Goal: Task Accomplishment & Management: Manage account settings

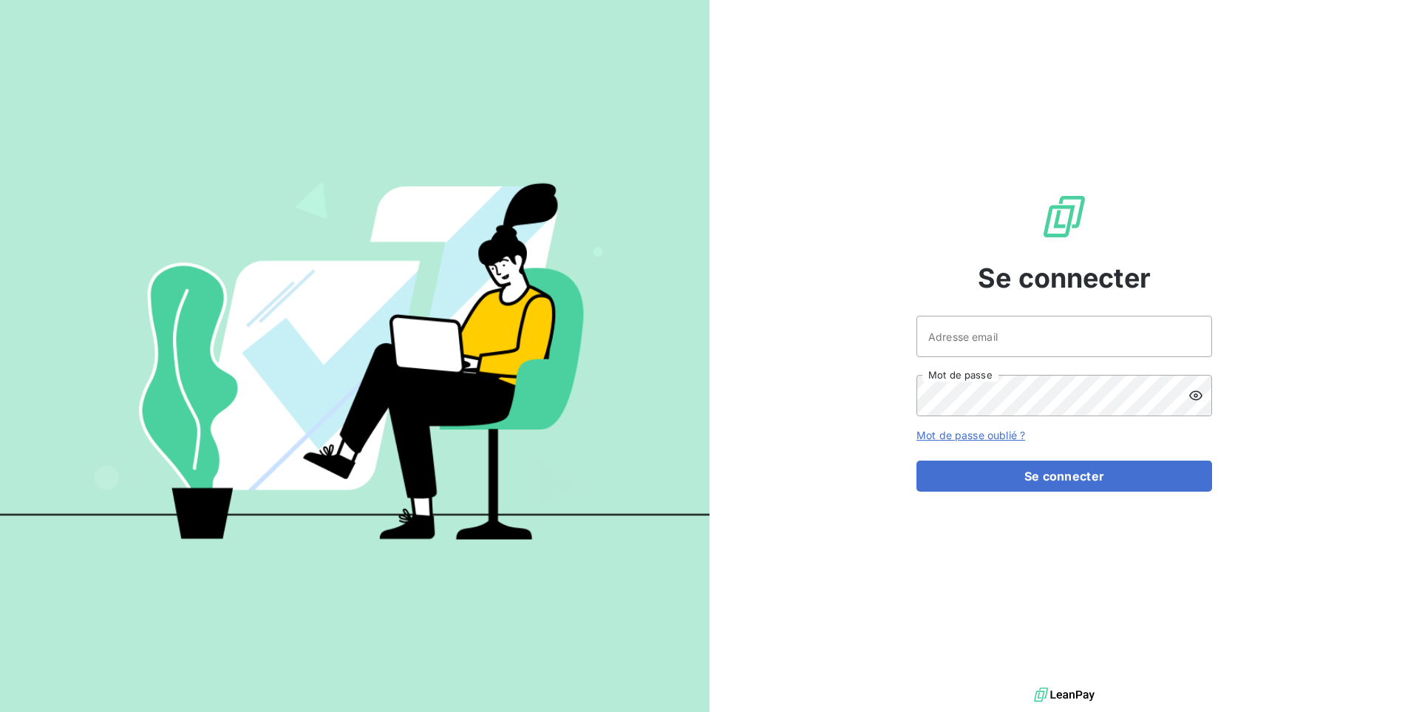
click at [1025, 306] on div "Se connecter Adresse email Mot de passe Mot de passe oublié ? Se connecter" at bounding box center [1064, 342] width 296 height 684
click at [1027, 335] on input "Adresse email" at bounding box center [1064, 336] width 296 height 41
type input "admin@sonatelfixe"
click at [916, 460] on button "Se connecter" at bounding box center [1064, 475] width 296 height 31
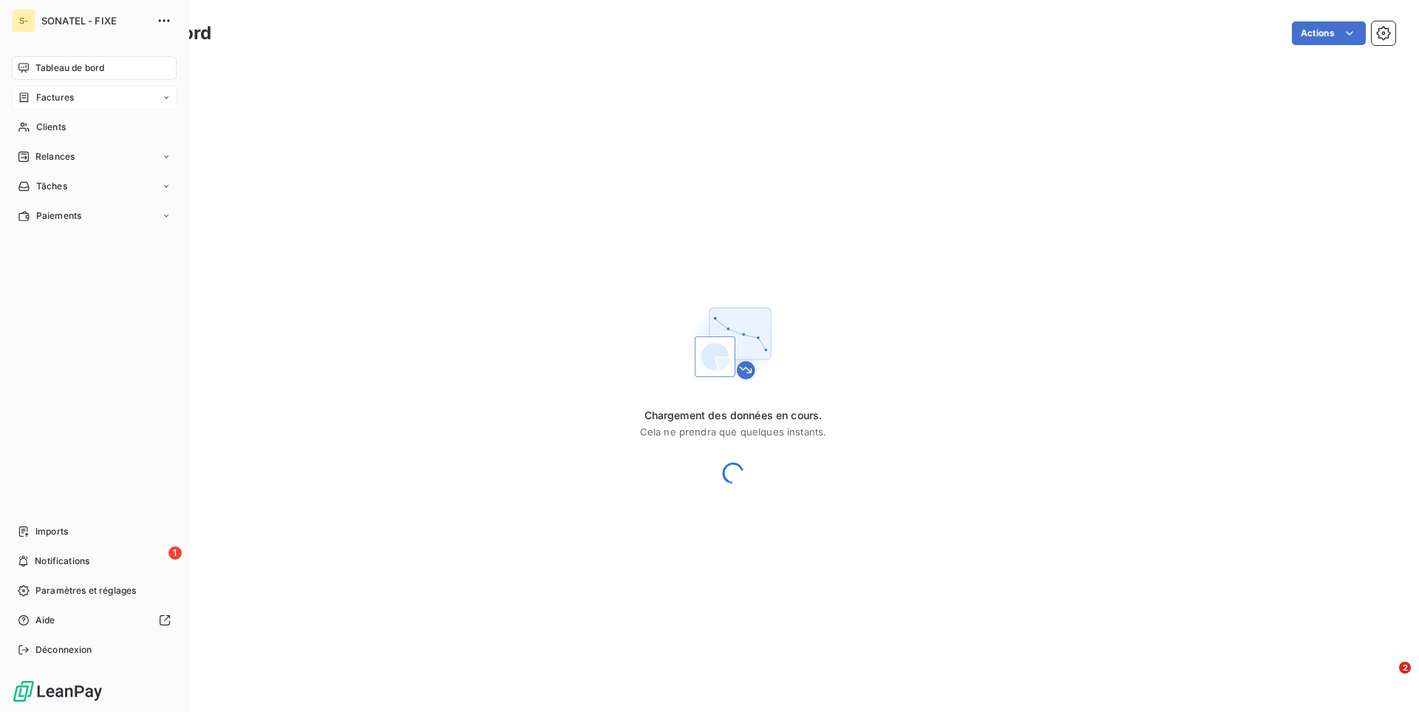
click at [38, 98] on span "Factures" at bounding box center [55, 97] width 38 height 13
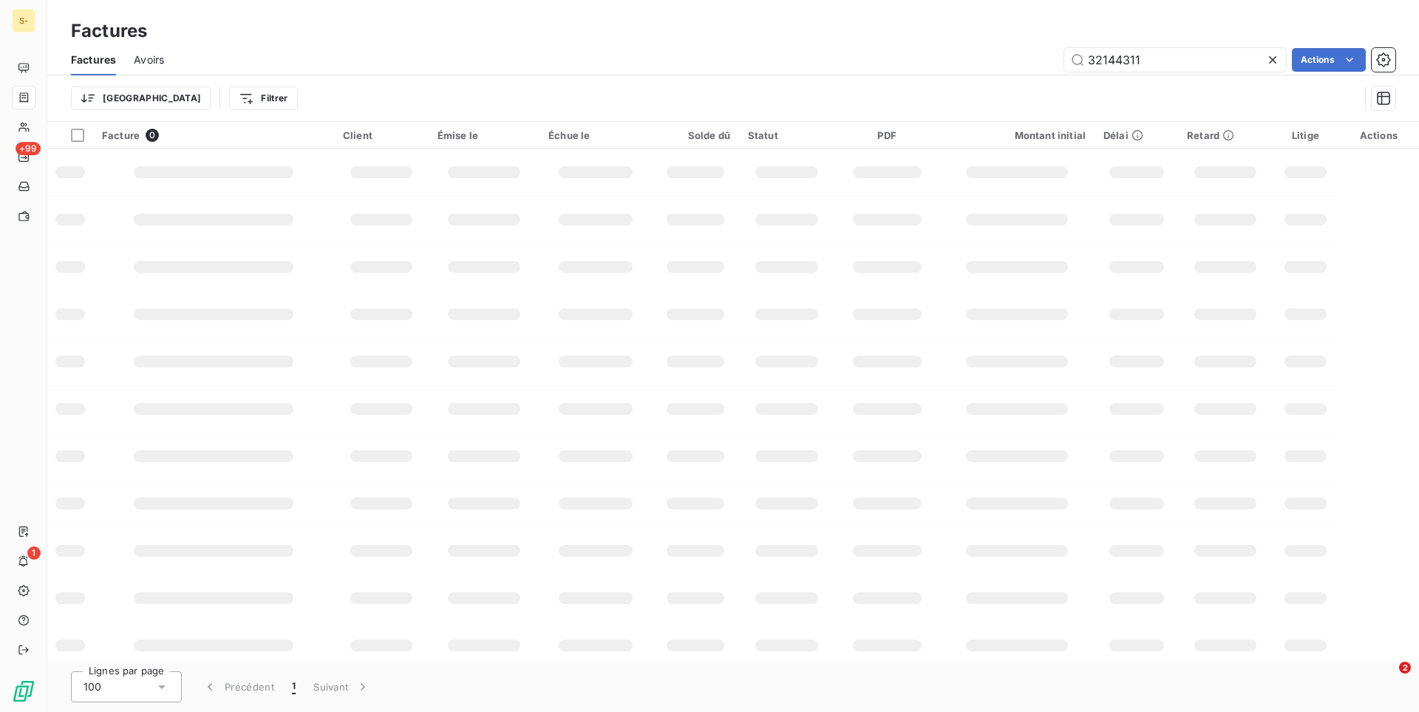
drag, startPoint x: 1163, startPoint y: 62, endPoint x: 949, endPoint y: 65, distance: 214.4
click at [1064, 67] on input "32144311" at bounding box center [1175, 60] width 222 height 24
drag, startPoint x: 1183, startPoint y: 59, endPoint x: 1004, endPoint y: 61, distance: 179.6
click at [1064, 62] on input "32144311153193" at bounding box center [1175, 60] width 222 height 24
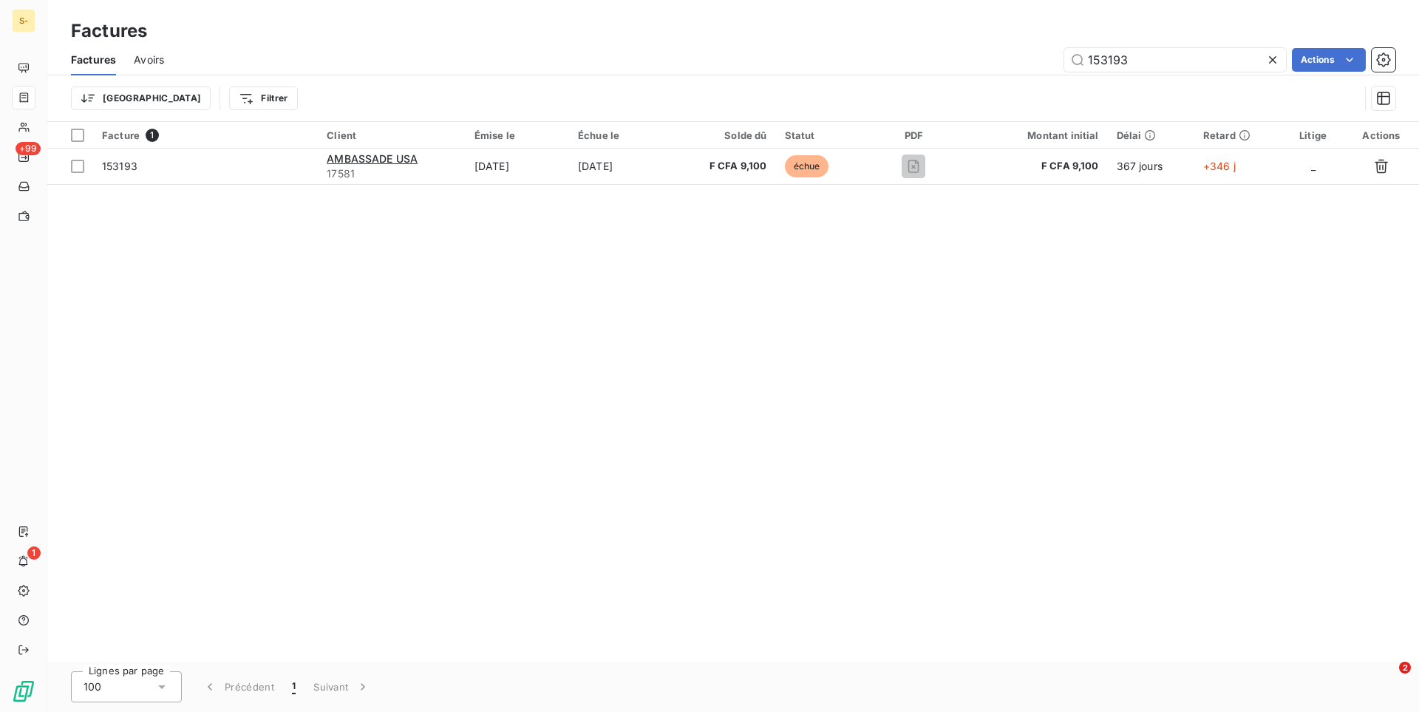
type input "153193"
click at [839, 380] on div "Facture 1 Client Émise le Échue le Solde dû Statut PDF Montant initial Délai Re…" at bounding box center [733, 392] width 1372 height 540
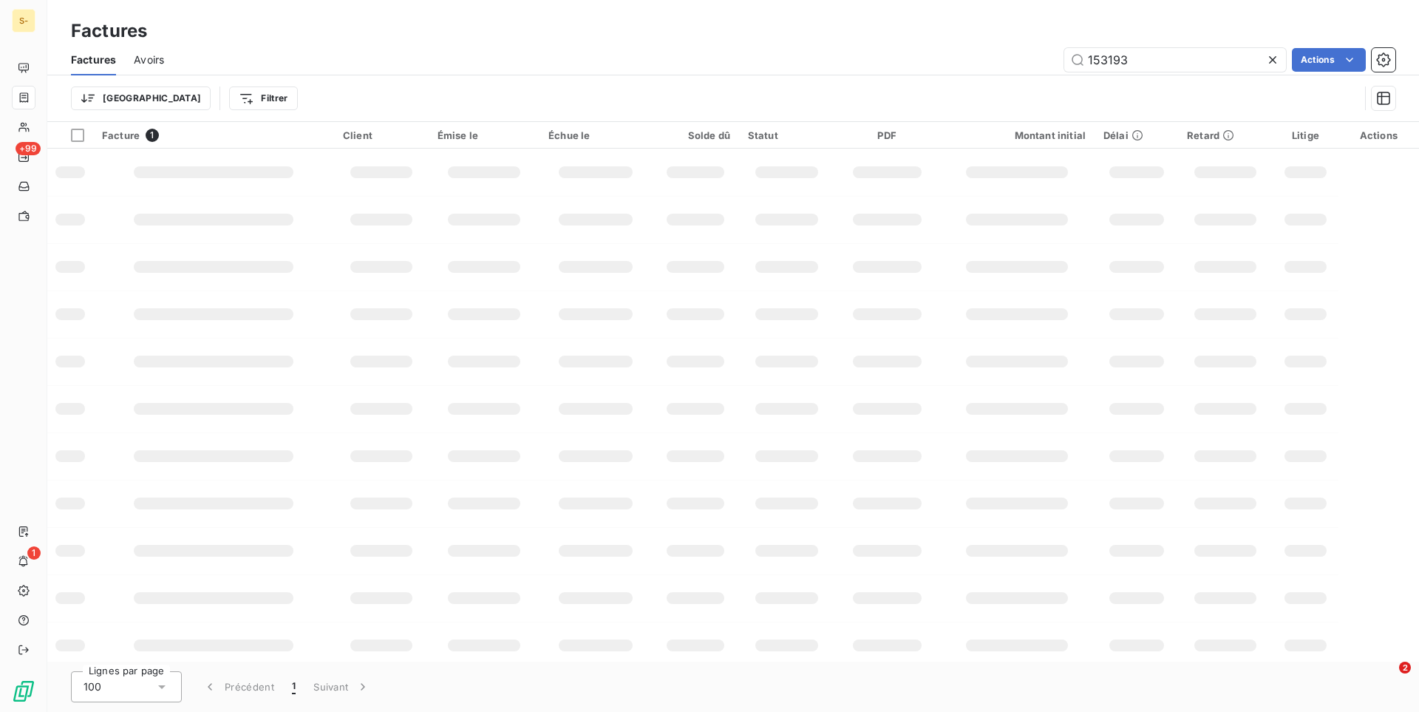
click at [650, 44] on div "Factures" at bounding box center [733, 31] width 1372 height 27
click at [633, 77] on div "Trier Filtrer" at bounding box center [733, 98] width 1324 height 46
click at [798, 87] on div "Trier Filtrer" at bounding box center [715, 98] width 1288 height 28
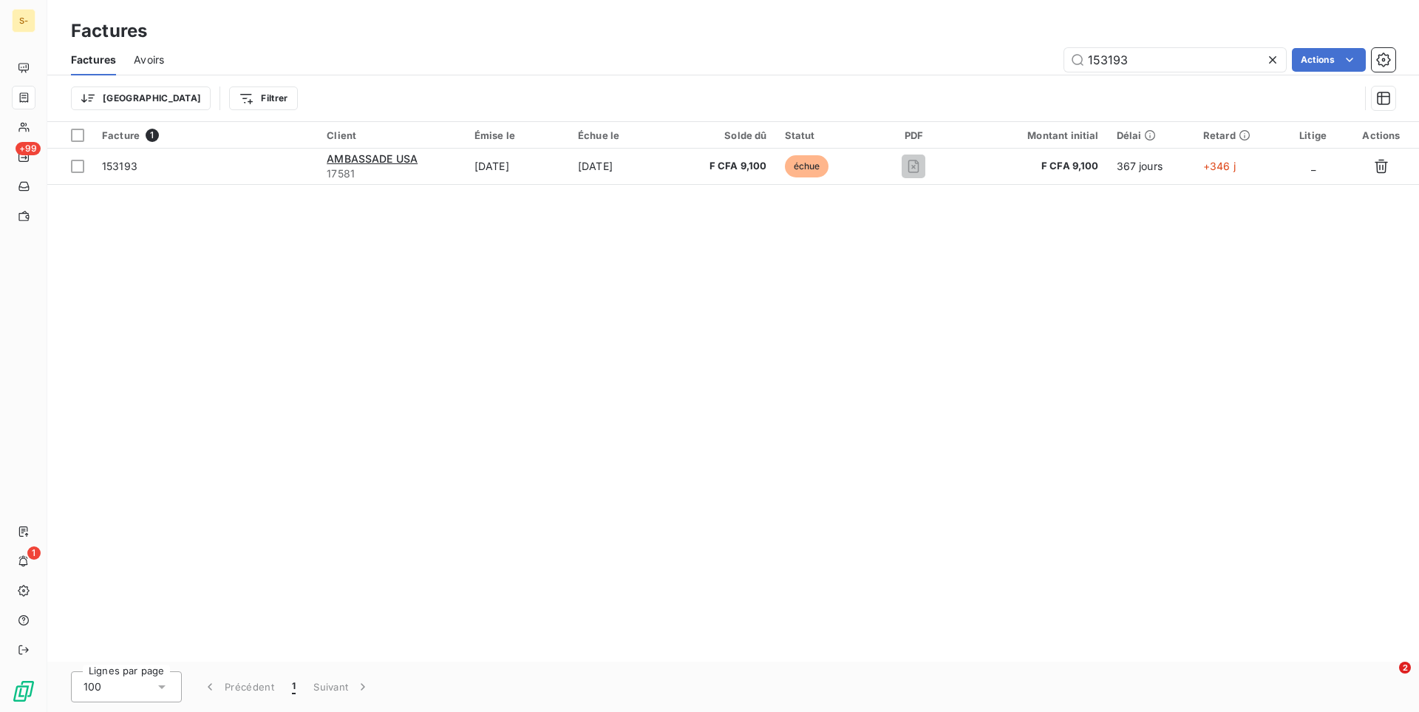
click at [798, 87] on div "Trier Filtrer" at bounding box center [715, 98] width 1288 height 28
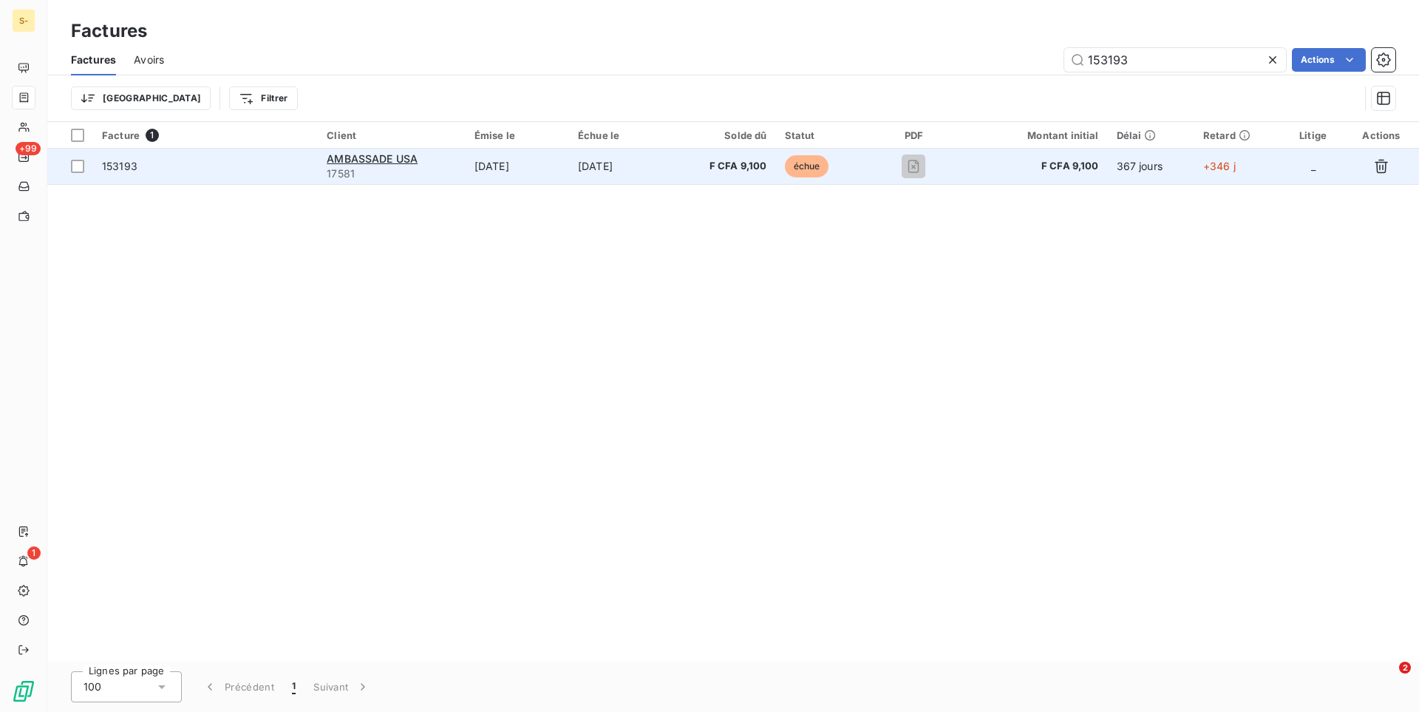
click at [724, 183] on td "F CFA 9,100" at bounding box center [724, 166] width 102 height 35
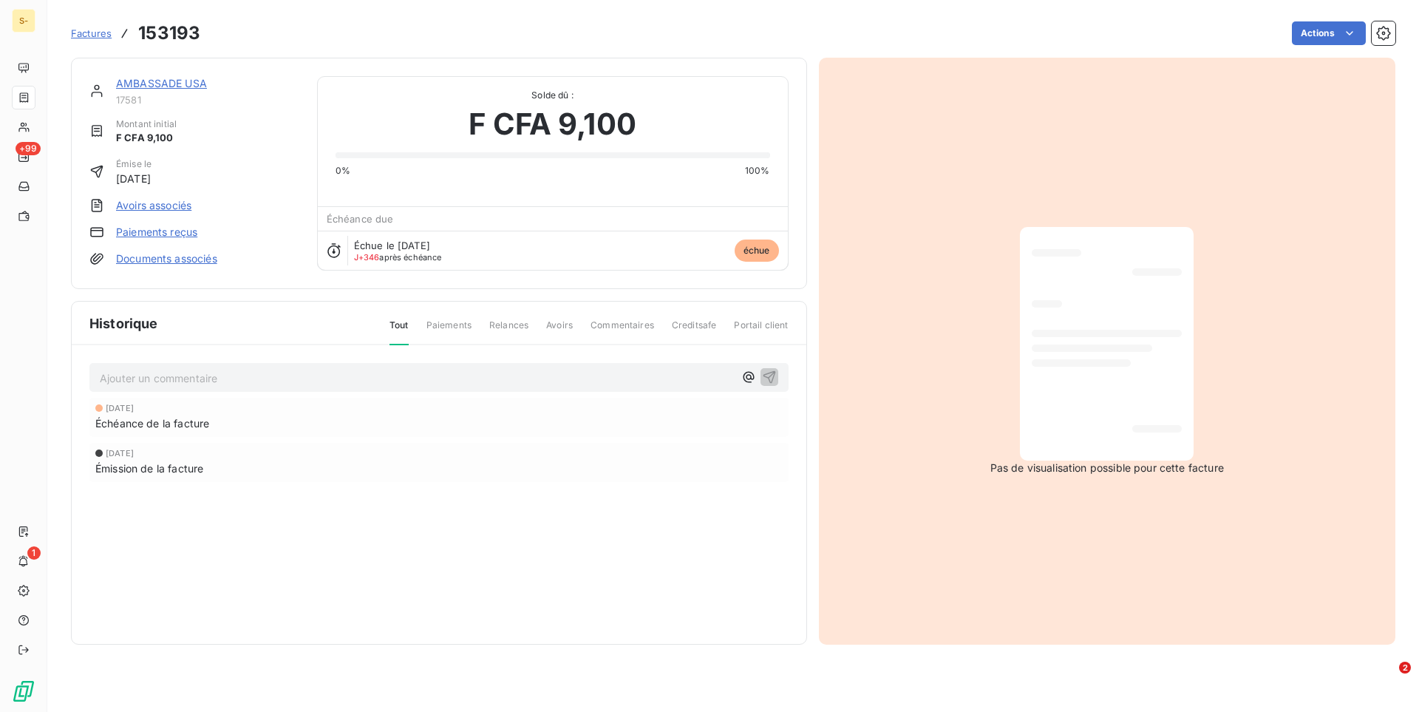
click at [439, 330] on span "Paiements" at bounding box center [448, 331] width 45 height 25
click at [166, 234] on link "Paiements reçus" at bounding box center [156, 232] width 81 height 15
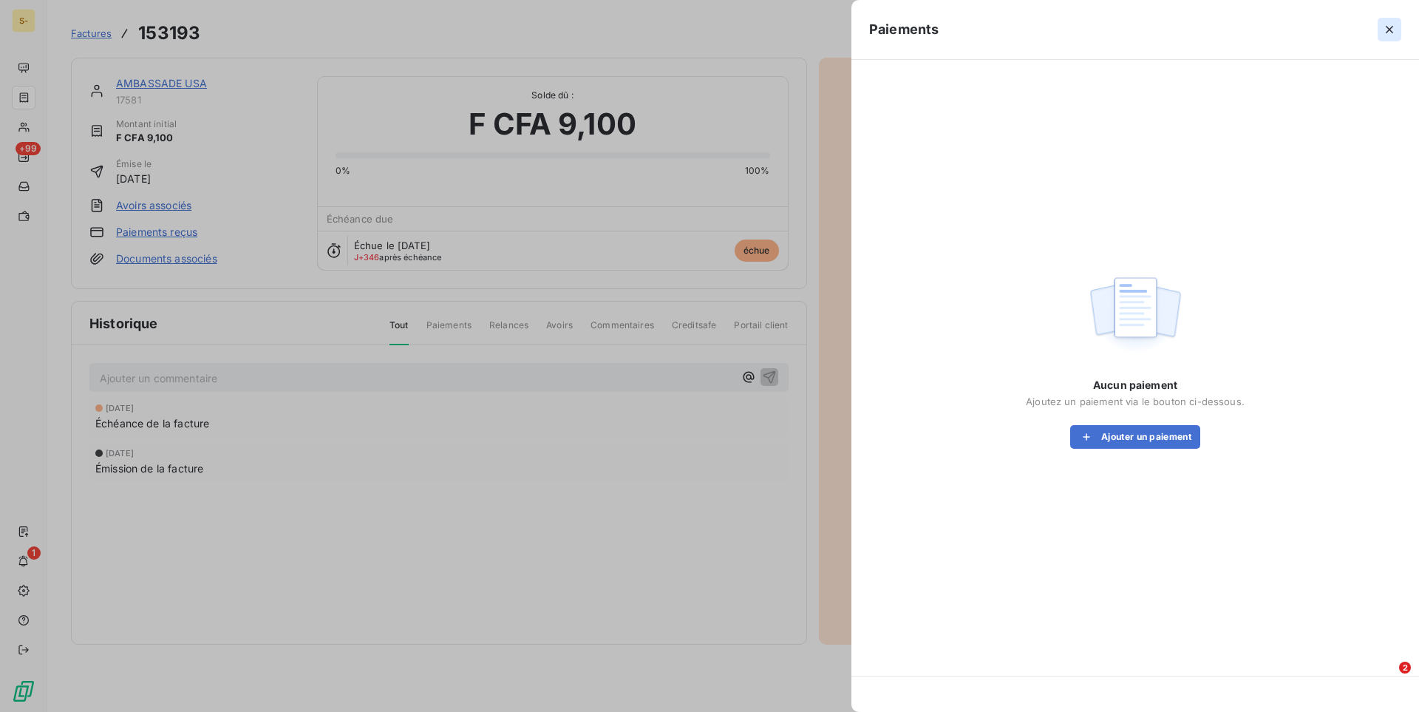
click at [1384, 31] on icon "button" at bounding box center [1389, 29] width 15 height 15
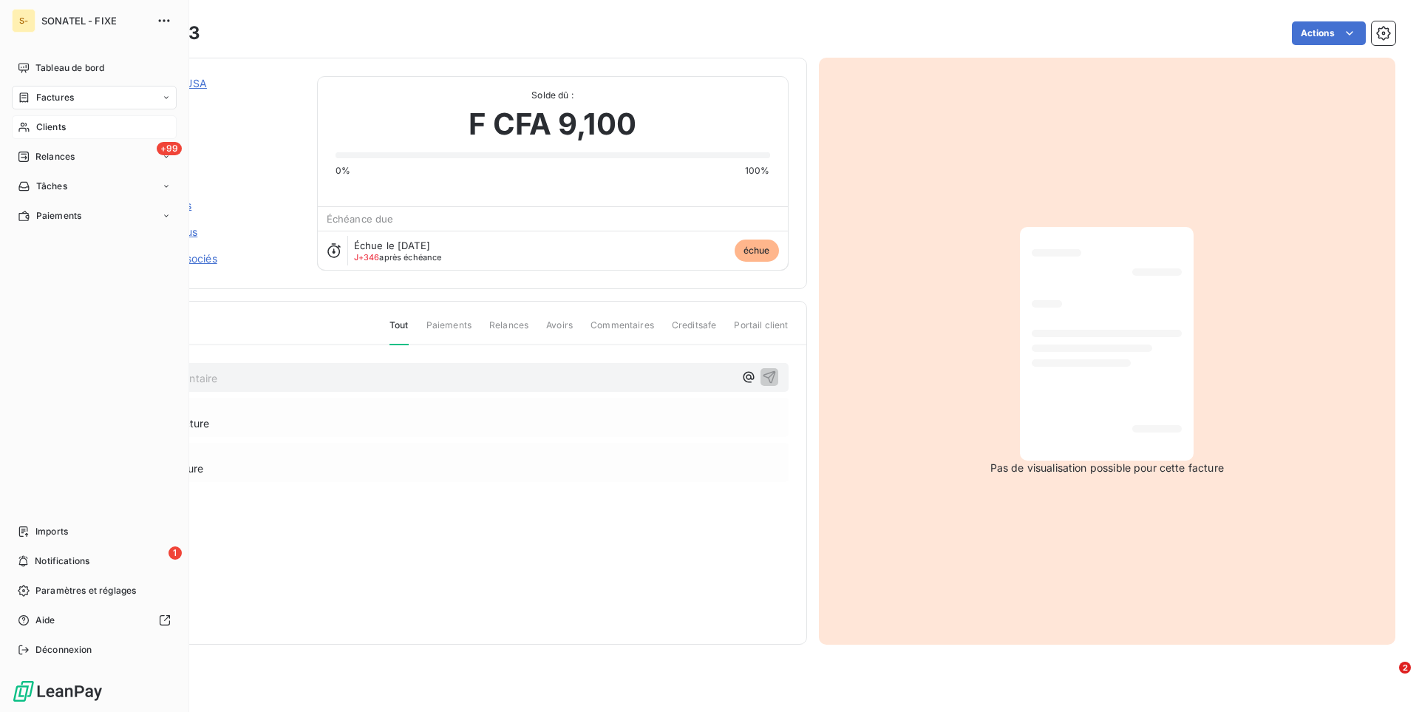
click at [61, 130] on span "Clients" at bounding box center [51, 126] width 30 height 13
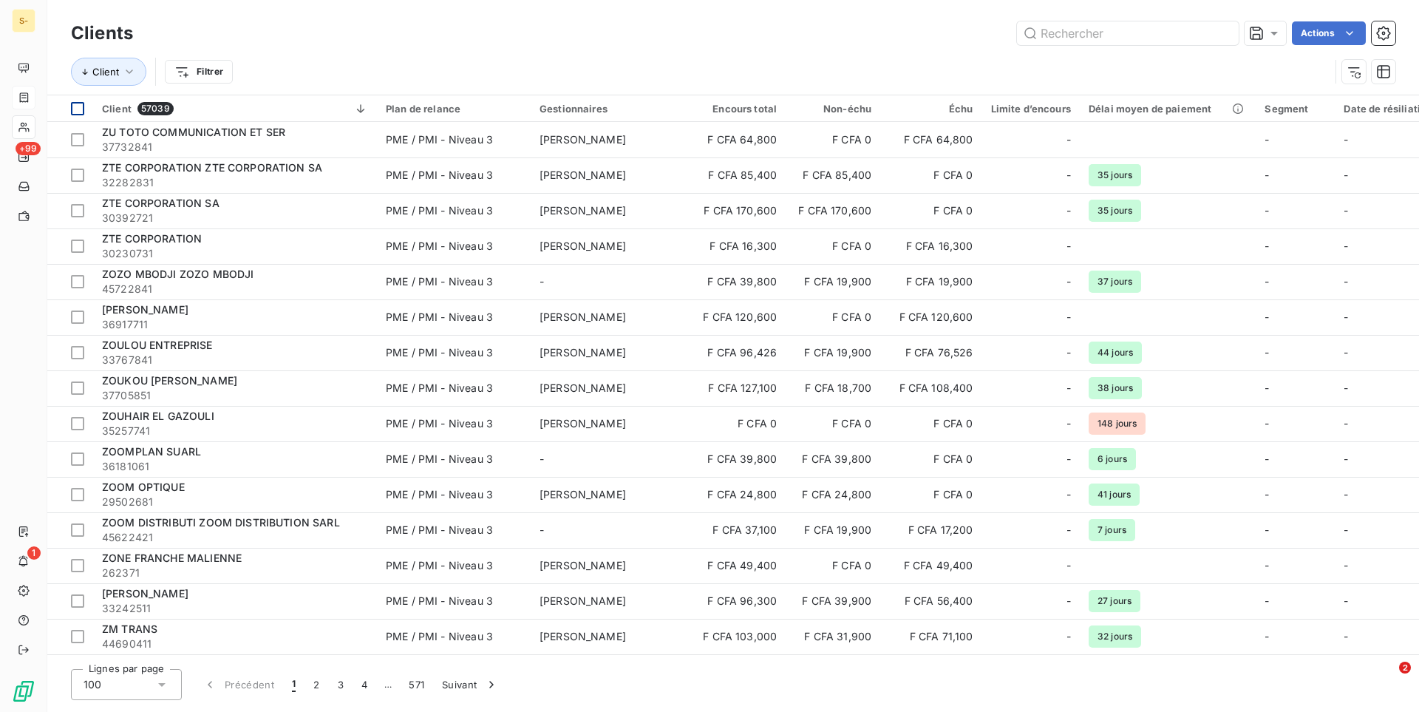
click at [81, 109] on div at bounding box center [77, 108] width 13 height 13
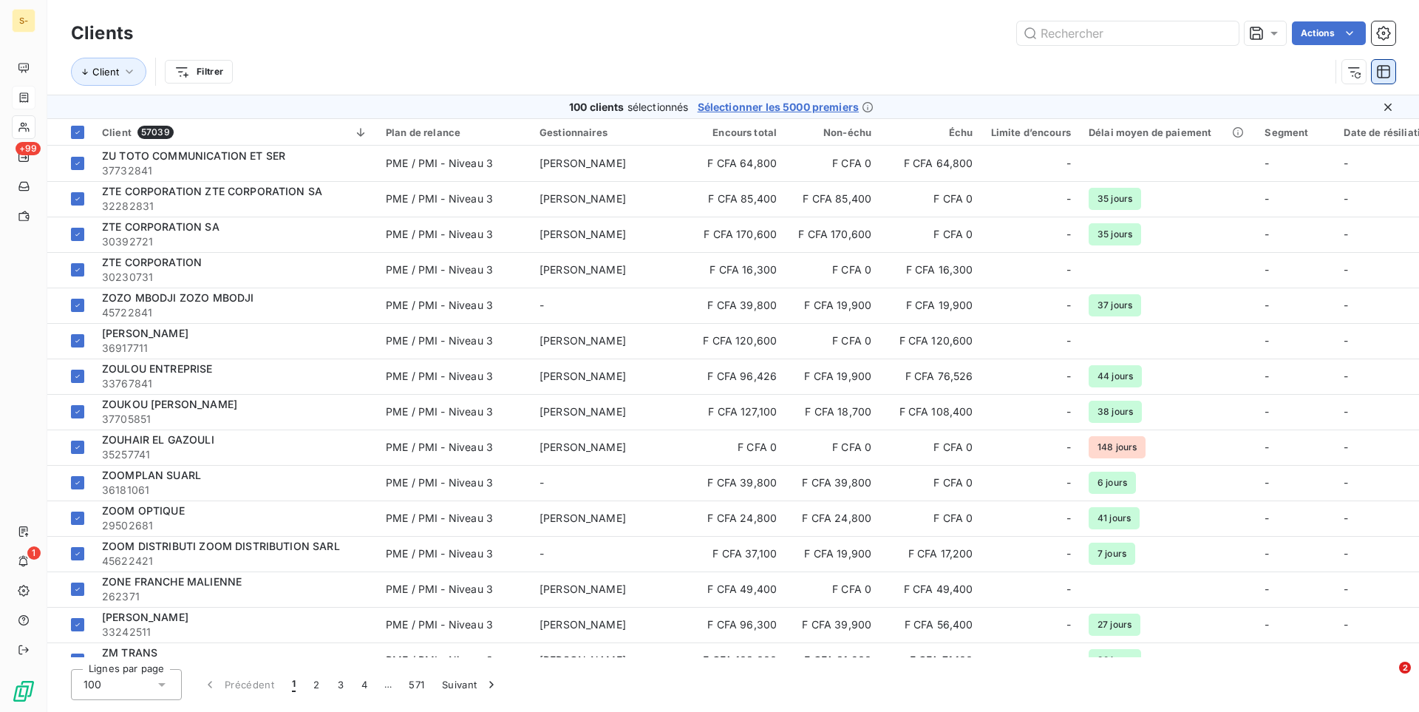
click at [1375, 78] on button "button" at bounding box center [1384, 72] width 24 height 24
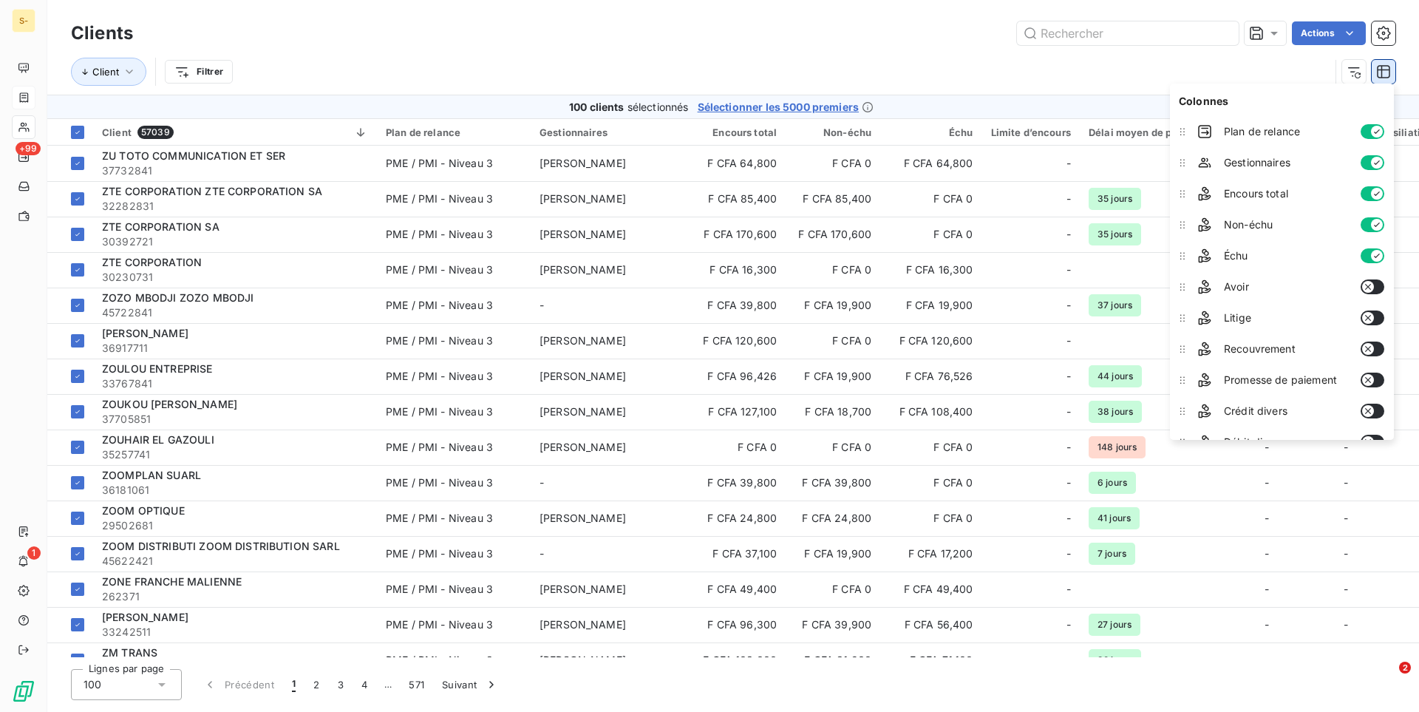
click at [1393, 71] on button "button" at bounding box center [1384, 72] width 24 height 24
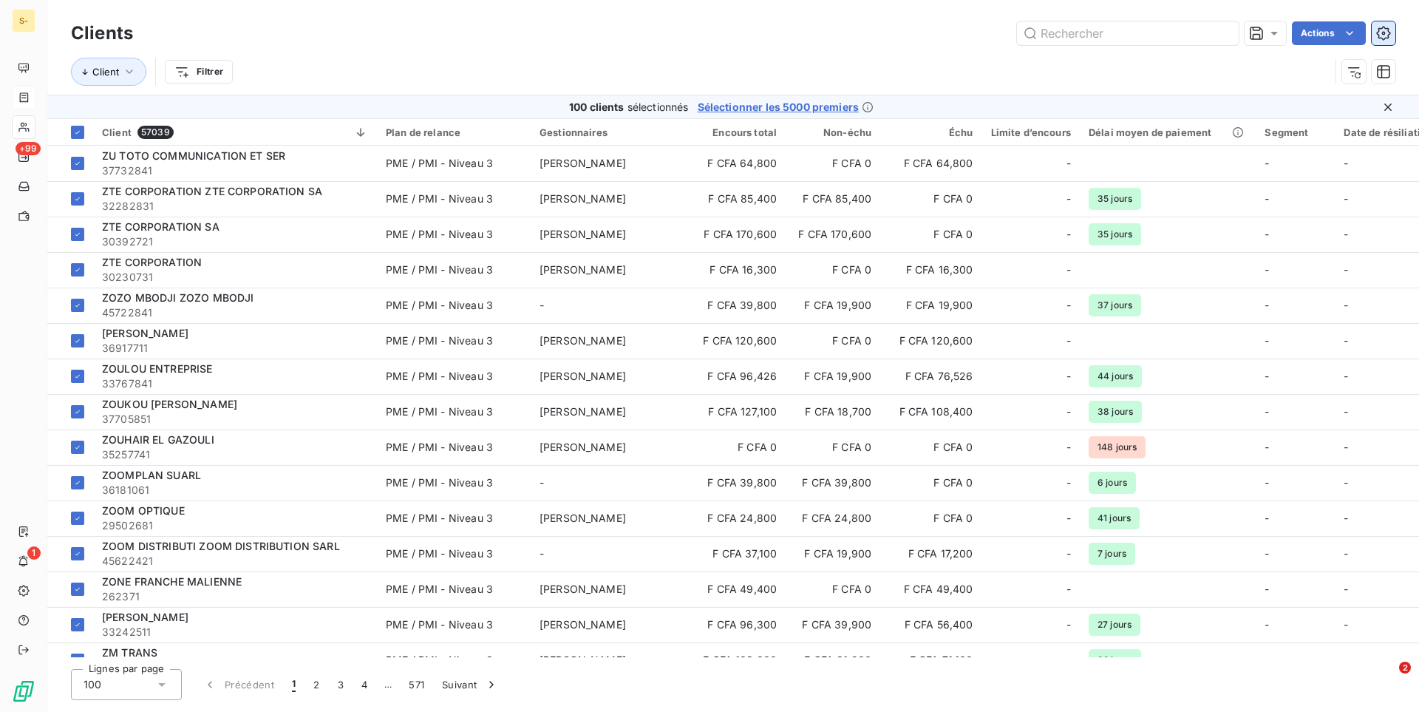
click at [1386, 34] on icon "button" at bounding box center [1383, 33] width 15 height 15
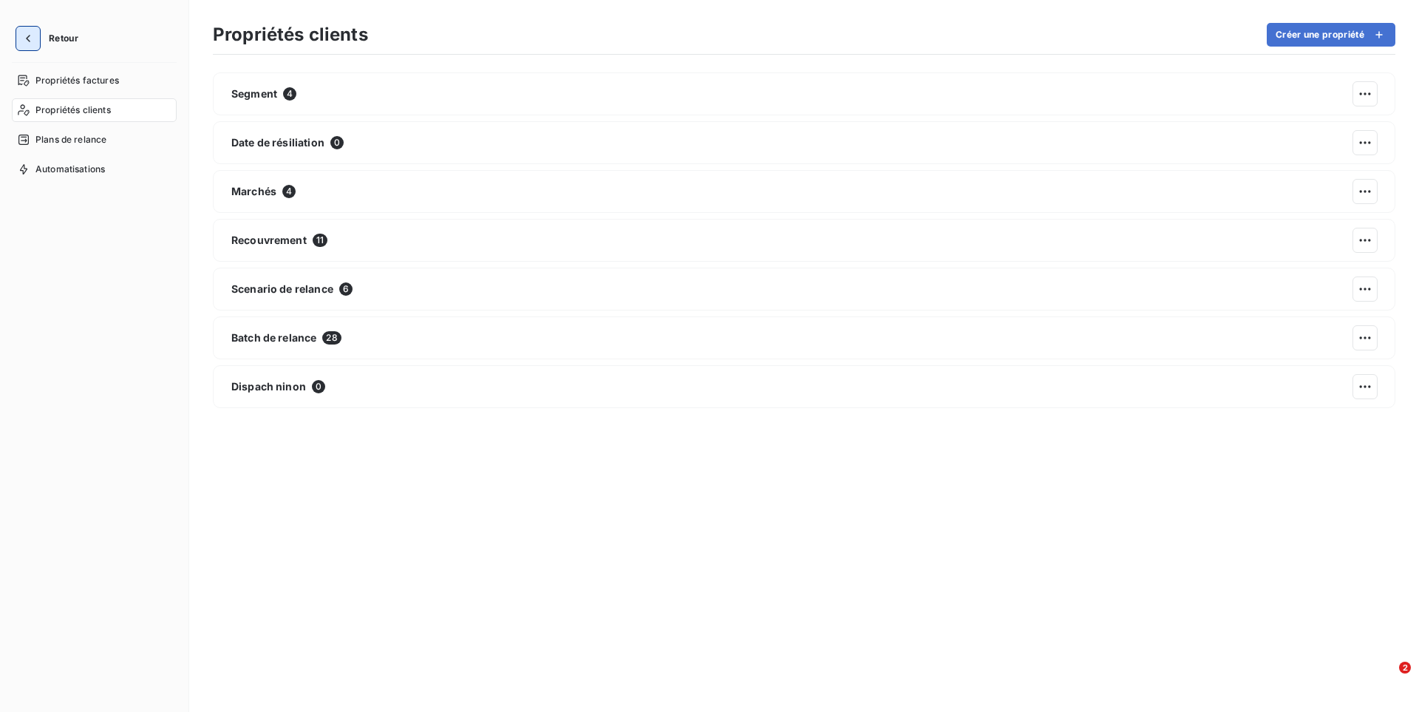
click at [23, 35] on icon "button" at bounding box center [28, 38] width 15 height 15
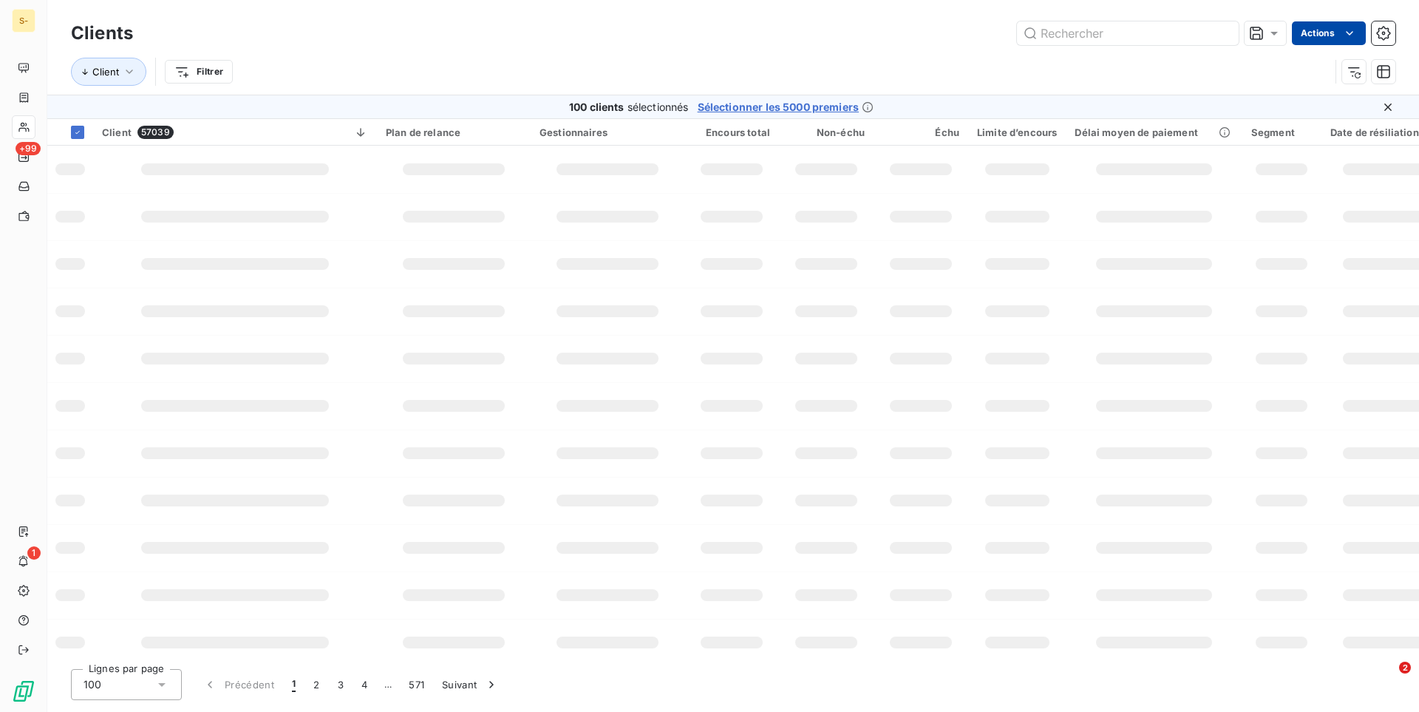
click at [1347, 33] on html "S- +99 1 Clients Actions Client Filtrer 100 clients sélectionnés Sélectionner l…" at bounding box center [709, 356] width 1419 height 712
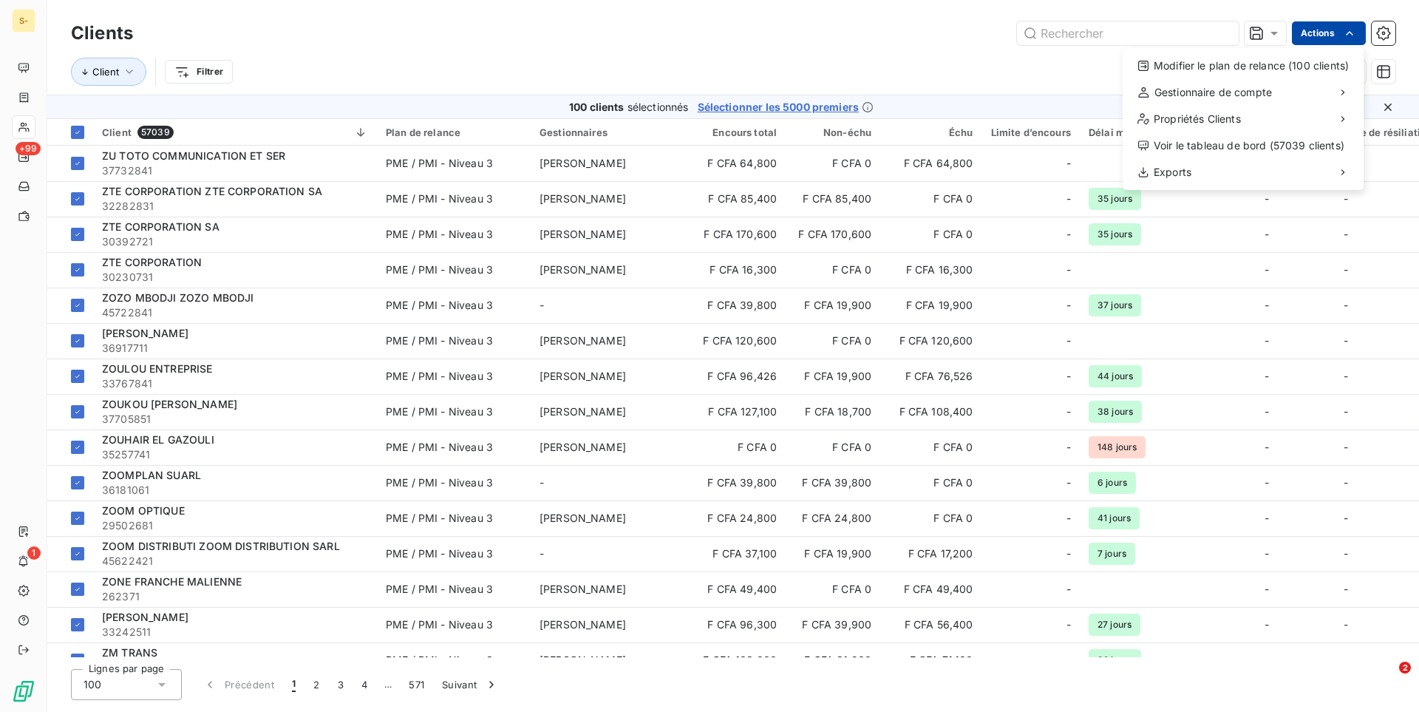
click at [1352, 33] on html "S- +99 1 Clients Actions Modifier le plan de relance (100 clients) Gestionnaire…" at bounding box center [709, 356] width 1419 height 712
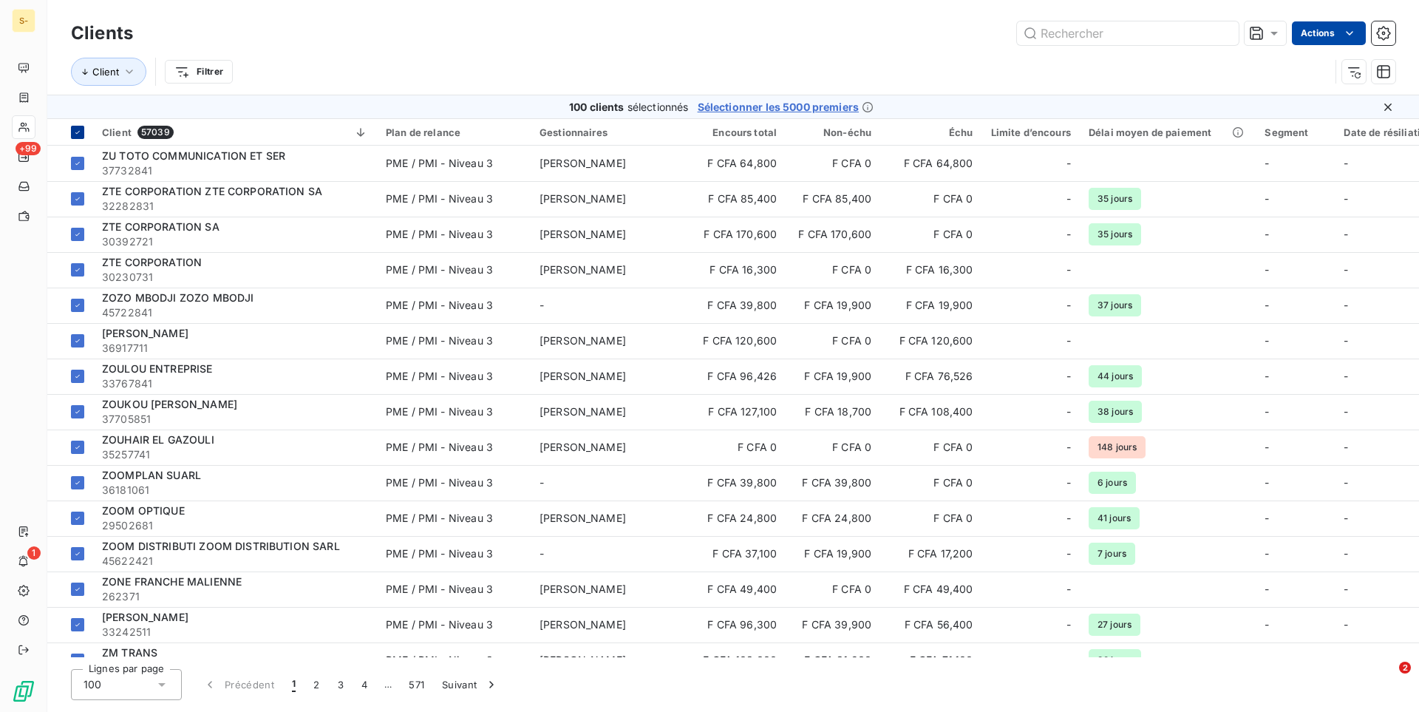
click at [80, 140] on th at bounding box center [70, 132] width 46 height 27
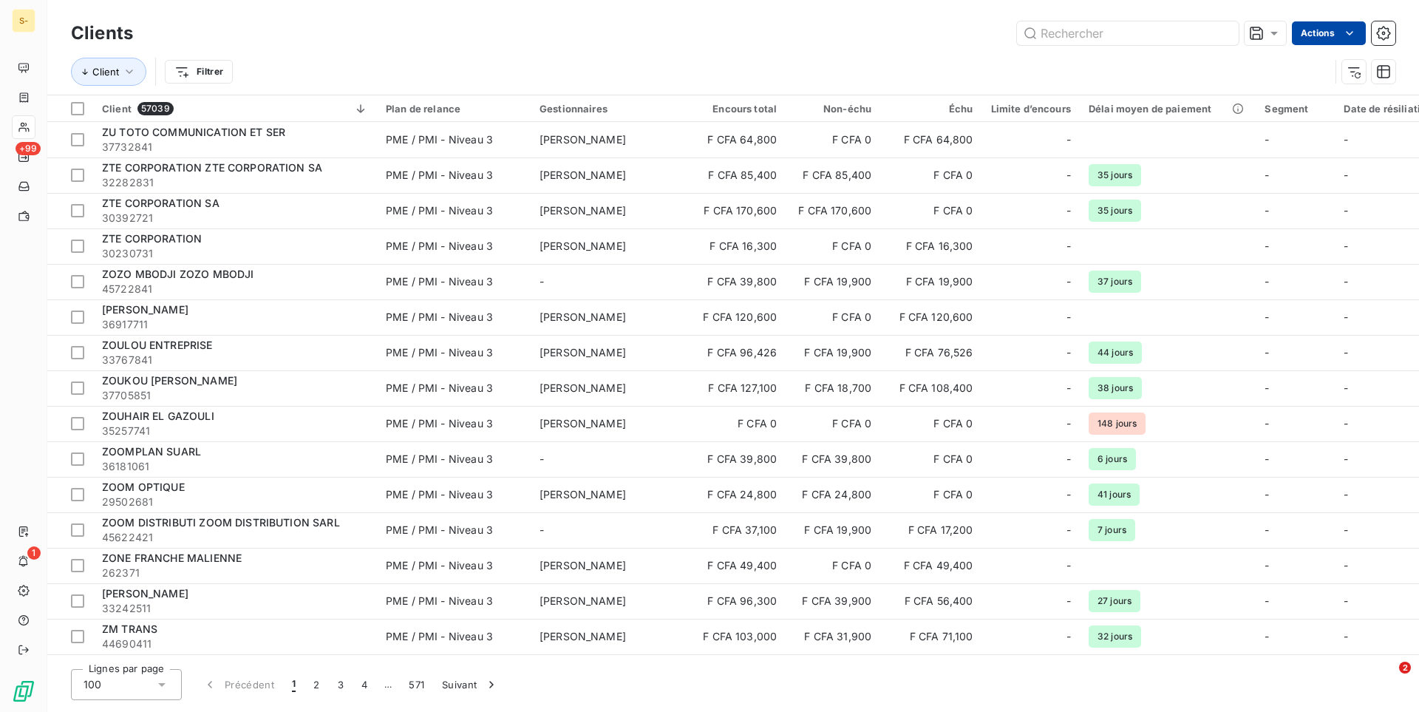
click at [1344, 37] on html "S- +99 1 Clients Actions Client Filtrer Client 57039 Plan de relance Gestionnai…" at bounding box center [709, 356] width 1419 height 712
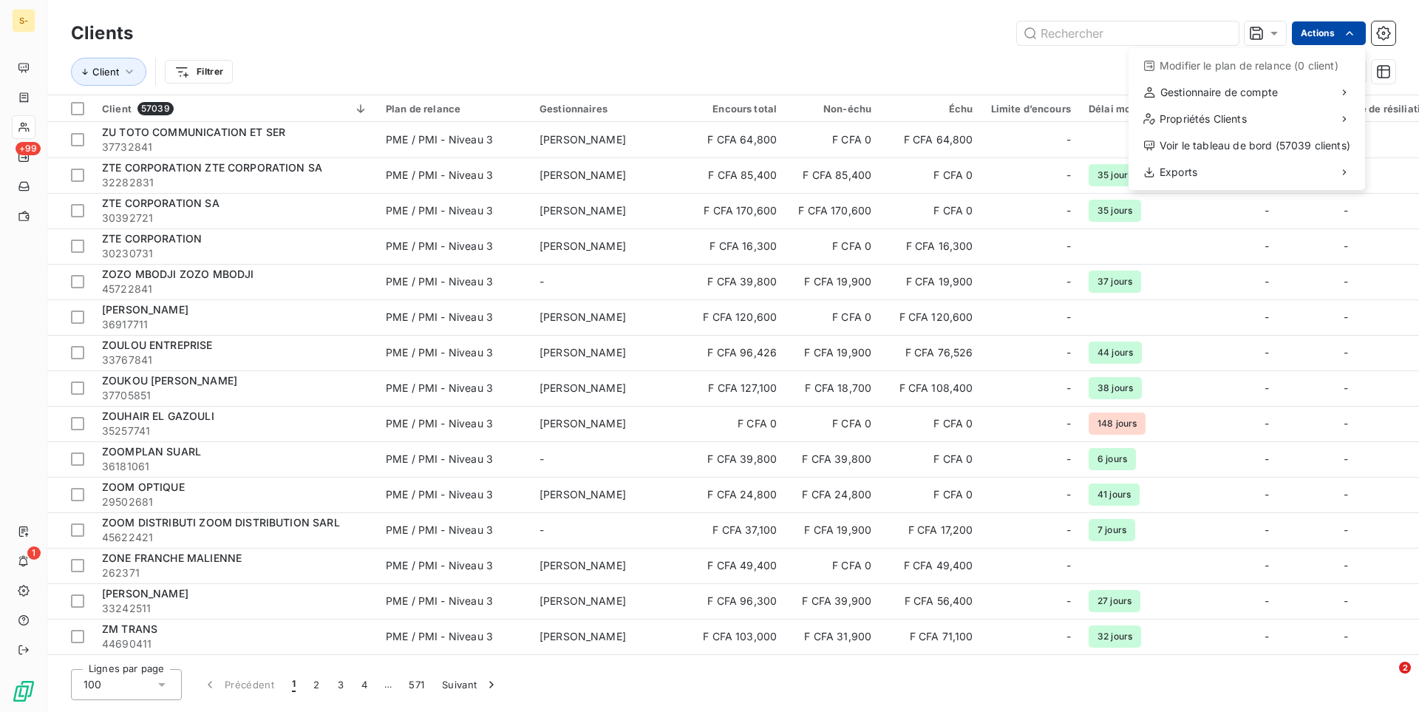
click at [1272, 13] on html "S- +99 1 Clients Actions Modifier le plan de relance (0 client) Gestionnaire de…" at bounding box center [709, 356] width 1419 height 712
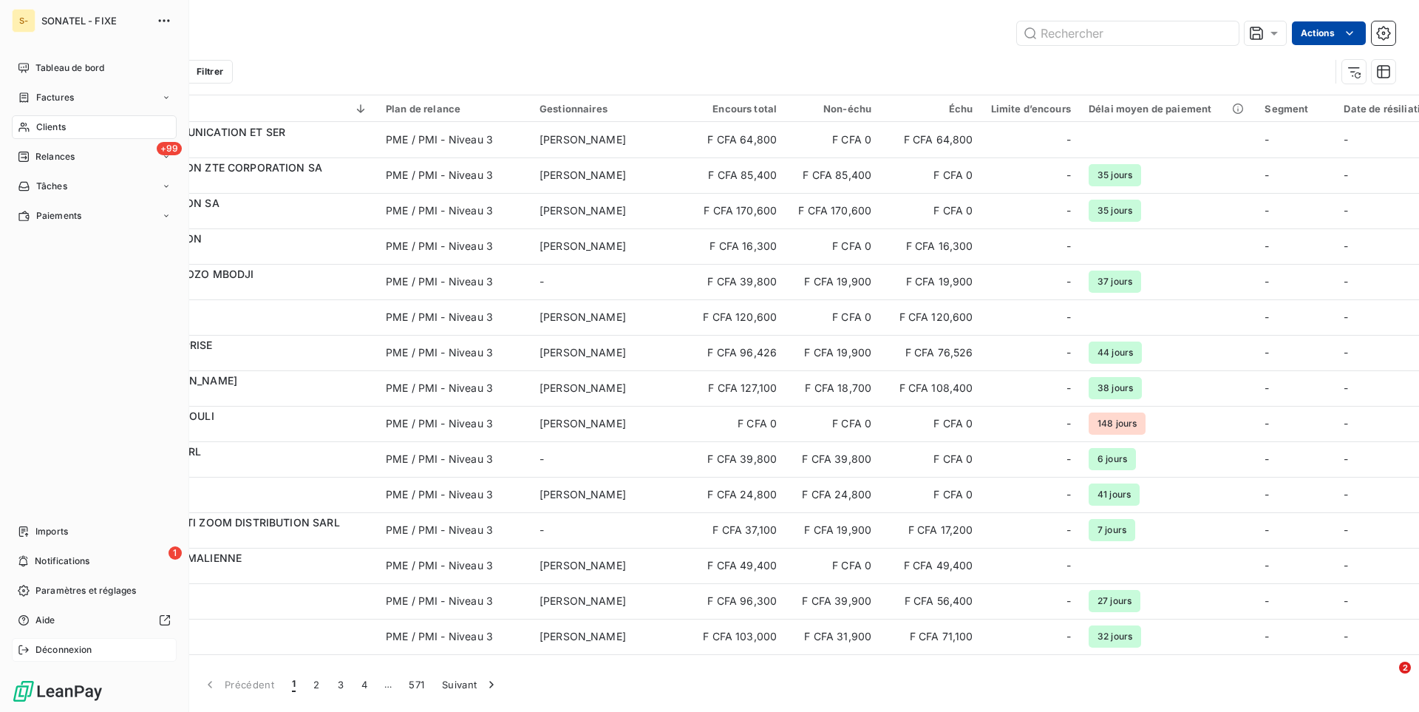
click at [83, 649] on span "Déconnexion" at bounding box center [63, 649] width 57 height 13
